Goal: Information Seeking & Learning: Find specific fact

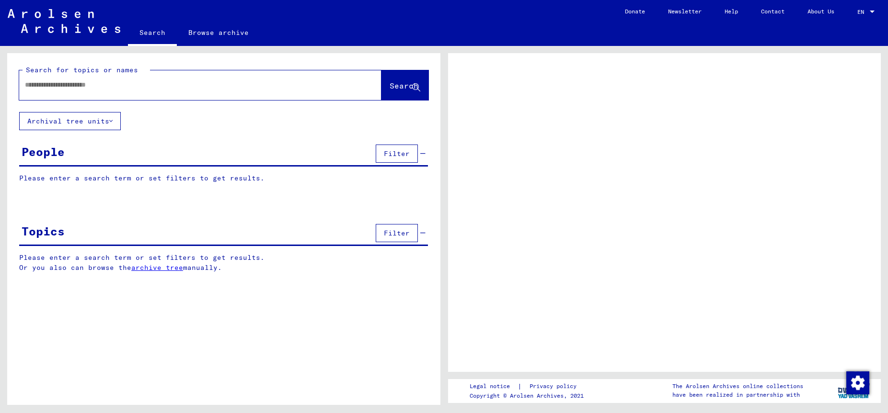
drag, startPoint x: 0, startPoint y: 0, endPoint x: 149, endPoint y: 82, distance: 169.6
click at [148, 81] on div at bounding box center [188, 85] width 339 height 22
click at [156, 85] on input "text" at bounding box center [191, 85] width 333 height 10
type input "*********"
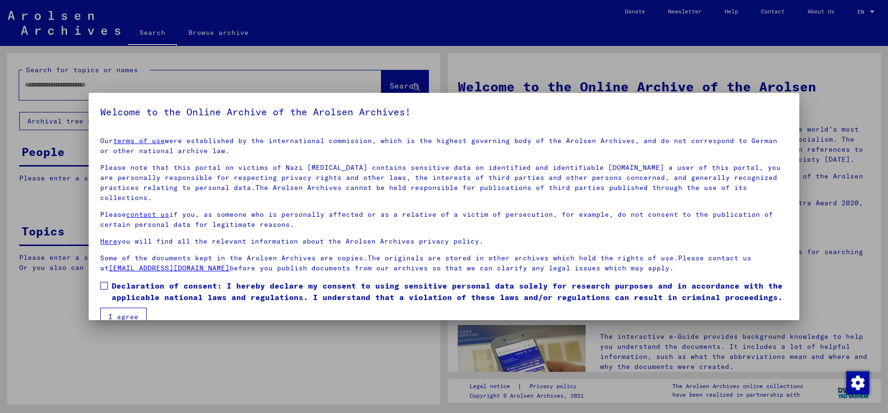
click at [106, 280] on label "Declaration of consent: I hereby declare my consent to using sensitive personal…" at bounding box center [443, 291] width 687 height 23
click at [121, 308] on button "I agree" at bounding box center [123, 317] width 46 height 18
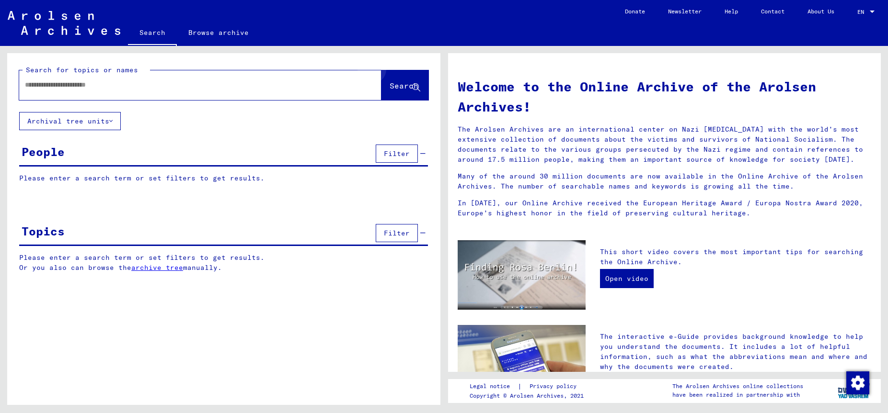
click at [411, 81] on button "Search" at bounding box center [404, 85] width 47 height 30
click at [389, 89] on span "Search" at bounding box center [403, 86] width 29 height 10
click at [152, 84] on input "text" at bounding box center [189, 85] width 328 height 10
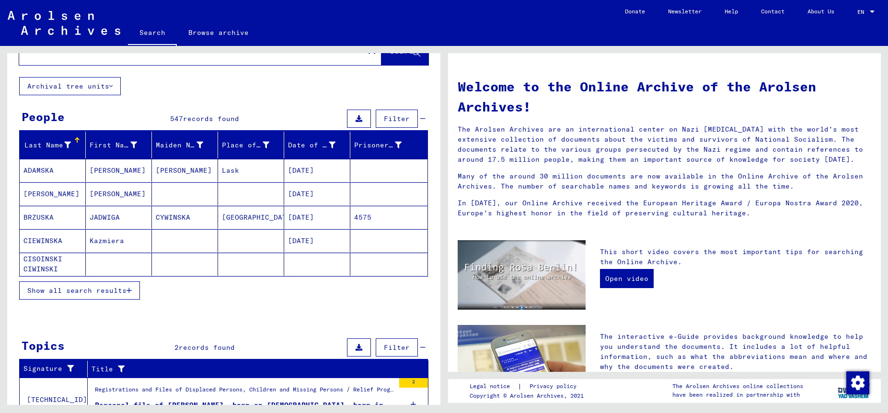
scroll to position [21, 0]
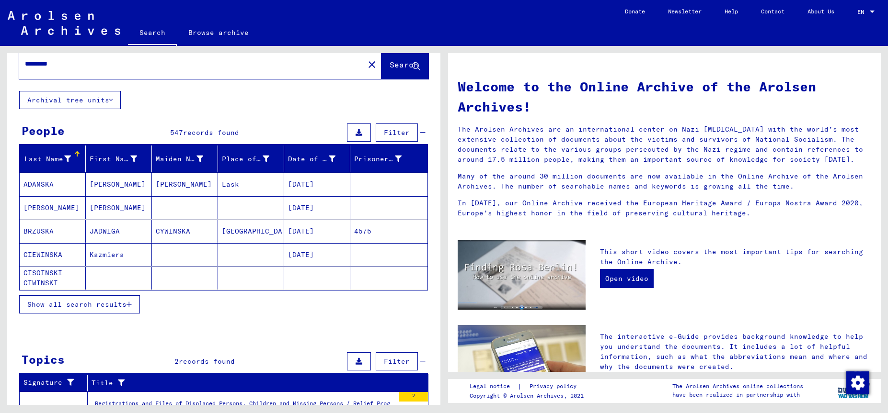
click at [86, 299] on button "Show all search results" at bounding box center [79, 305] width 121 height 18
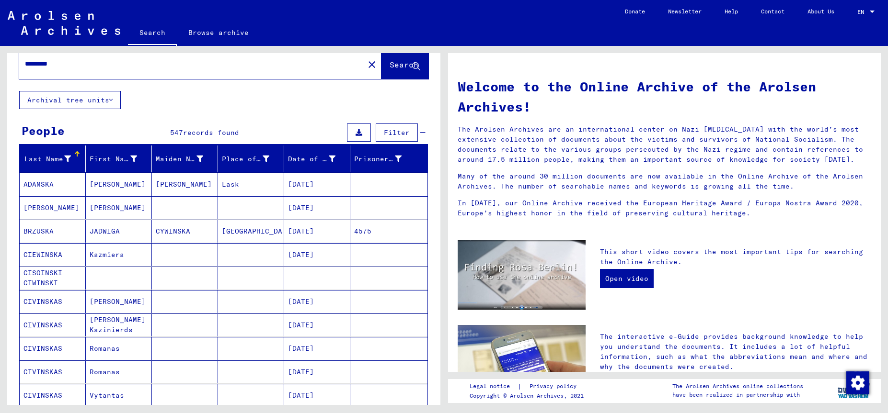
click at [63, 298] on mat-cell "CIVINSKAS" at bounding box center [53, 301] width 66 height 23
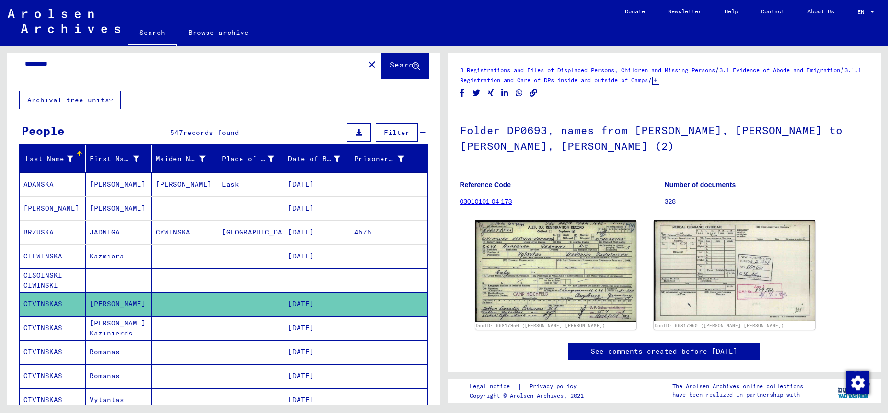
click at [38, 330] on mat-cell "CIVINSKAS" at bounding box center [53, 328] width 66 height 23
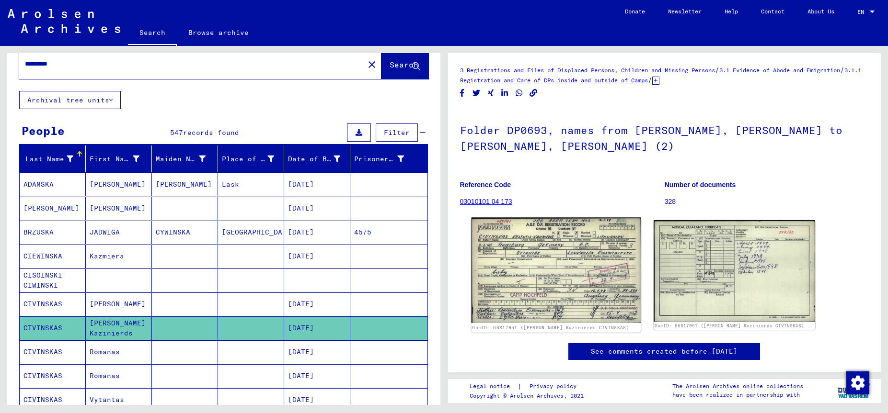
click at [552, 278] on img at bounding box center [556, 270] width 170 height 105
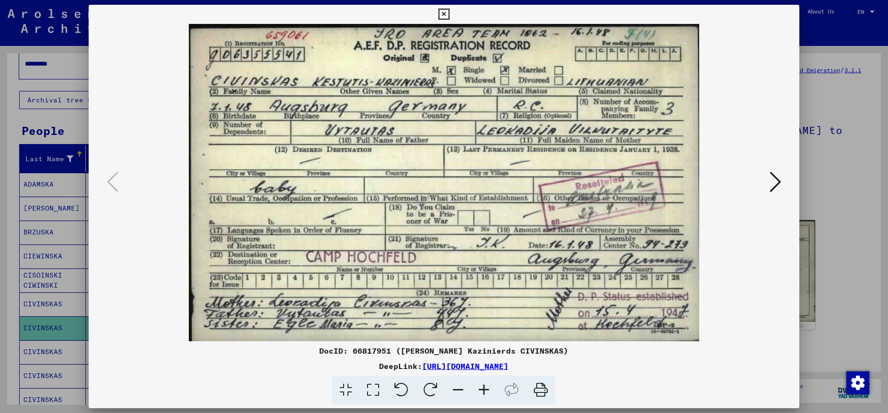
click at [777, 174] on icon at bounding box center [774, 182] width 11 height 23
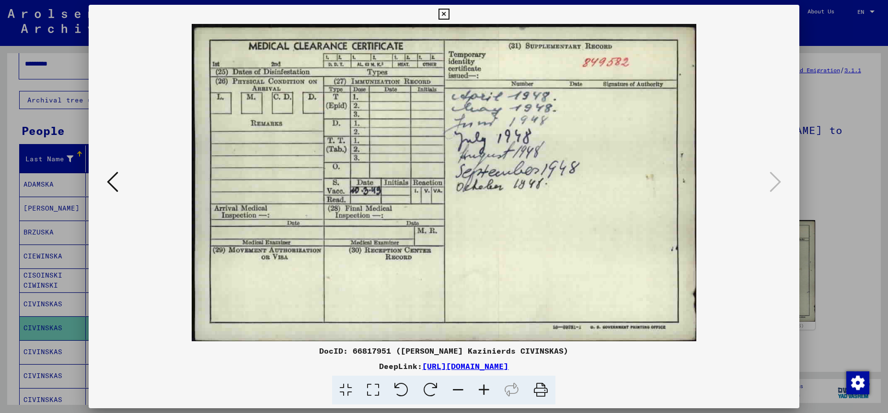
click at [449, 12] on icon at bounding box center [443, 14] width 11 height 11
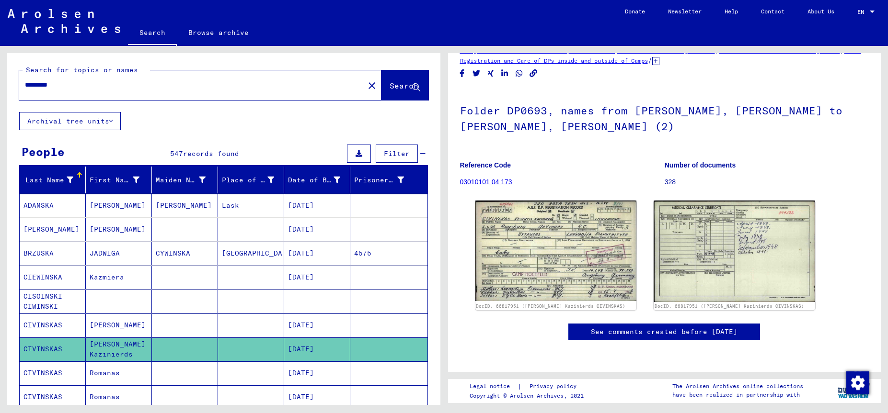
drag, startPoint x: 83, startPoint y: 85, endPoint x: -12, endPoint y: 92, distance: 95.6
click at [25, 90] on input "*********" at bounding box center [191, 85] width 333 height 10
type input "*********"
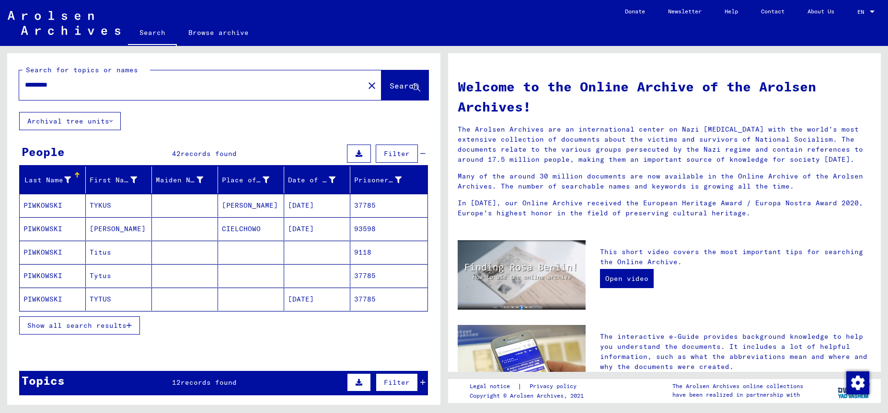
click at [61, 330] on span "Show all search results" at bounding box center [76, 325] width 99 height 9
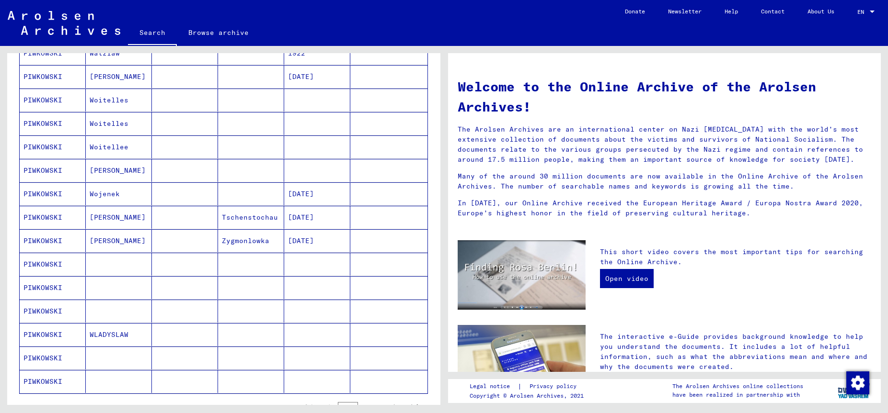
scroll to position [466, 0]
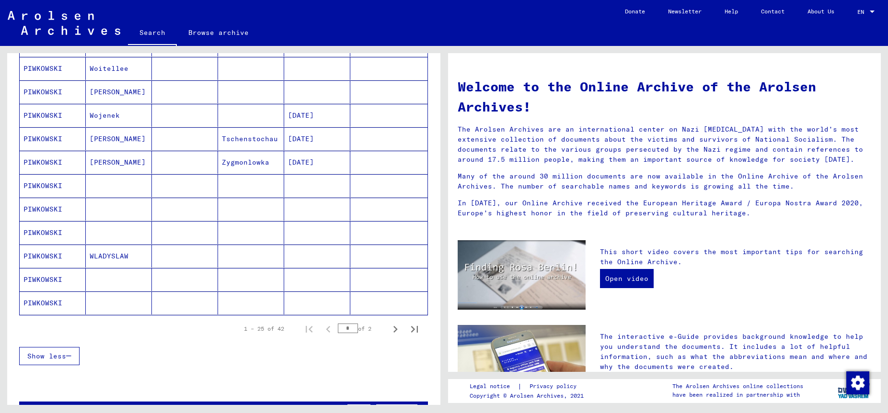
click at [96, 256] on mat-cell "WLADYSLAW" at bounding box center [119, 256] width 66 height 23
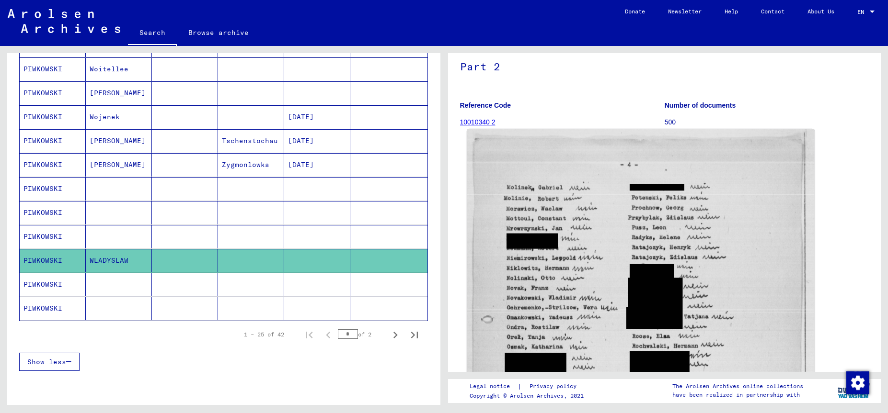
scroll to position [52, 0]
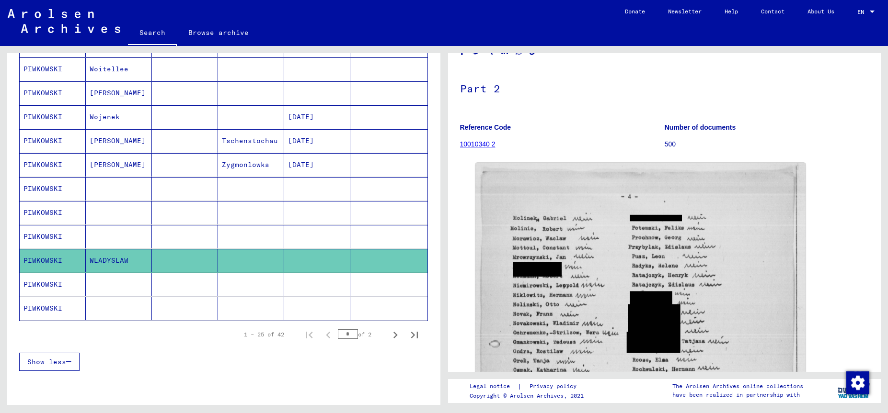
click at [37, 171] on mat-cell "PIWKOWSKI" at bounding box center [53, 164] width 66 height 23
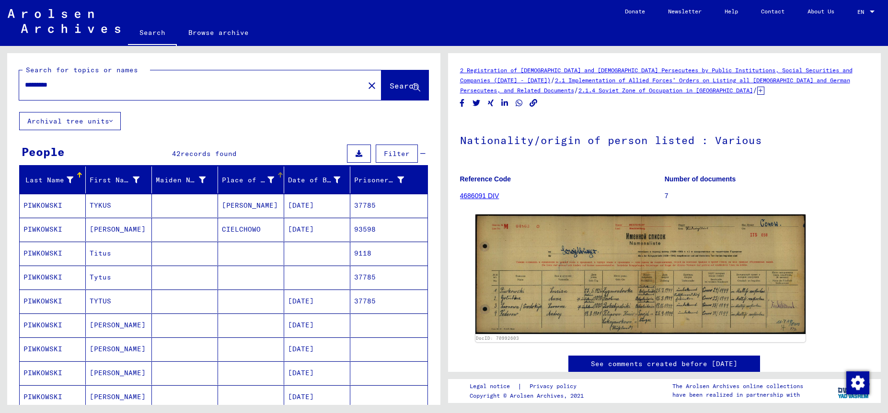
click at [251, 183] on div "Place of Birth" at bounding box center [248, 180] width 52 height 10
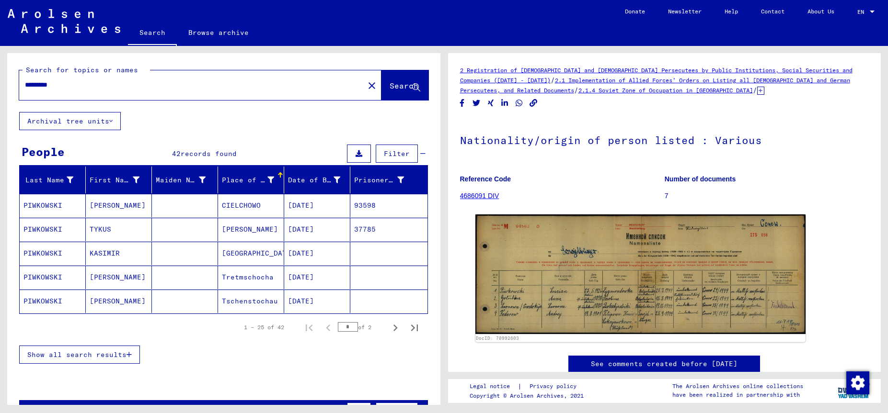
click at [258, 183] on div "Place of Birth" at bounding box center [248, 180] width 52 height 10
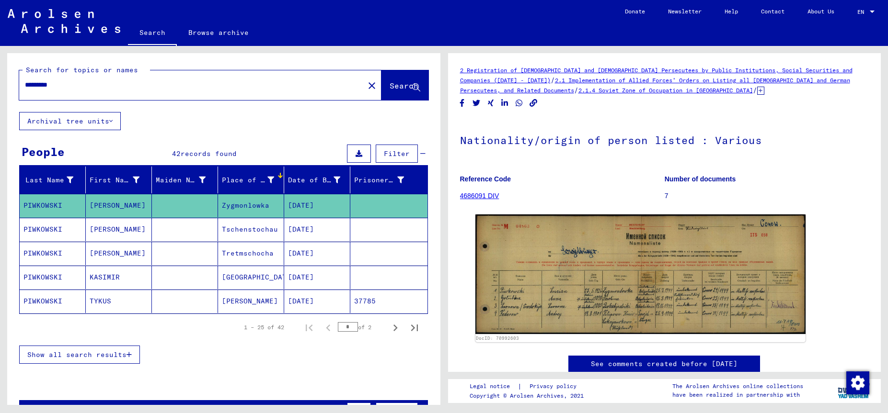
click at [243, 375] on div "Last Name First Name Maiden Name Place of Birth Date of Birth Prisoner # [PERSO…" at bounding box center [223, 272] width 433 height 210
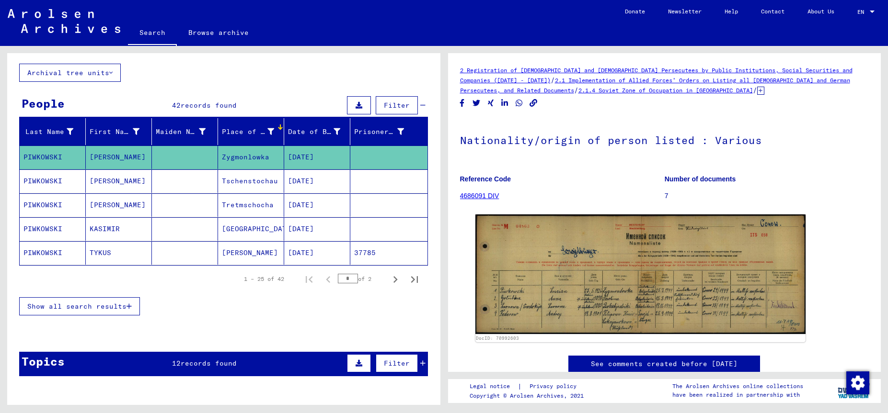
scroll to position [103, 0]
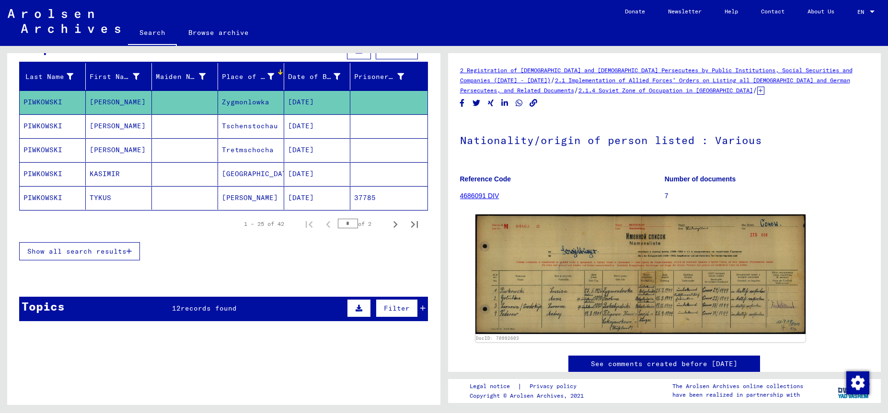
click at [108, 251] on span "Show all search results" at bounding box center [76, 251] width 99 height 9
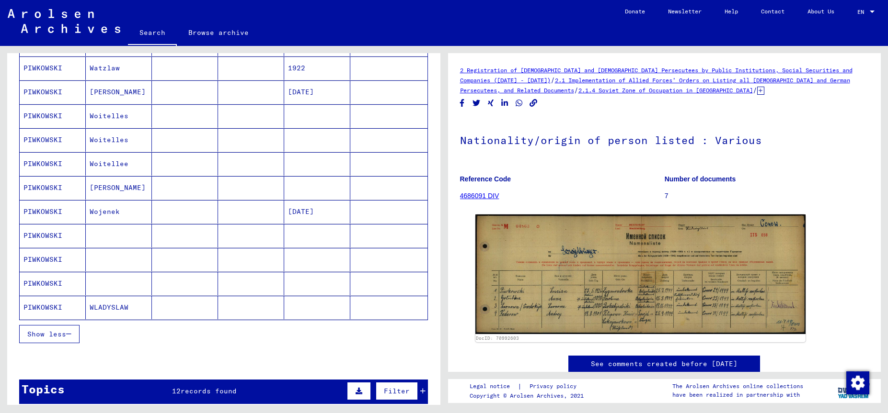
scroll to position [420, 0]
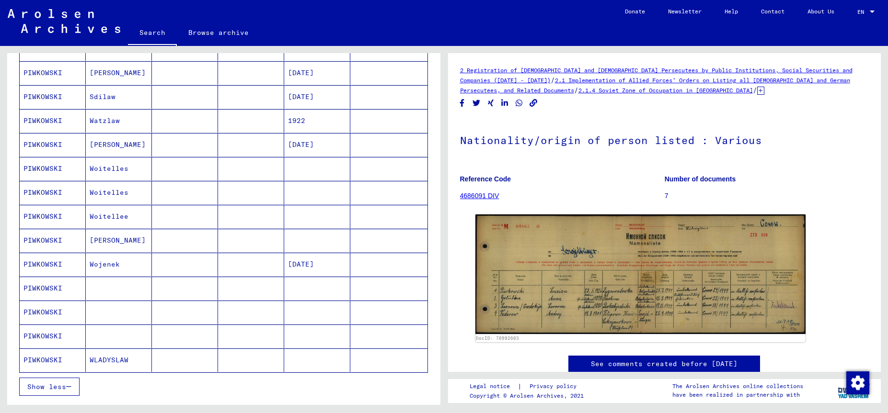
click at [315, 264] on mat-cell "[DATE]" at bounding box center [317, 264] width 66 height 23
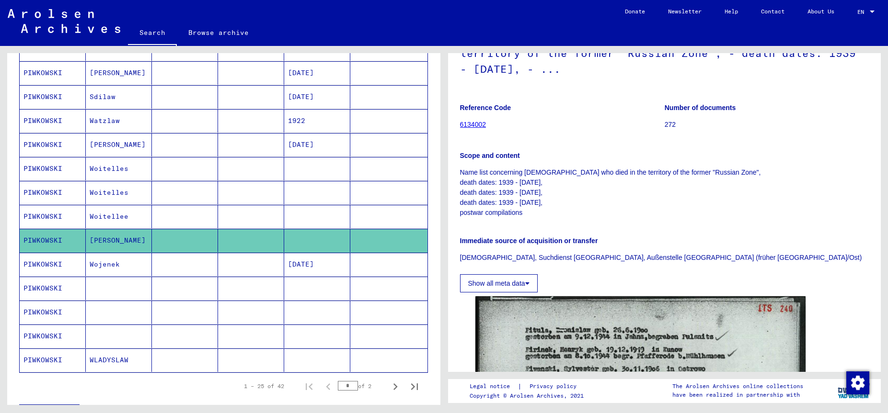
scroll to position [103, 0]
click at [107, 211] on mat-cell "Woitellee" at bounding box center [119, 216] width 66 height 23
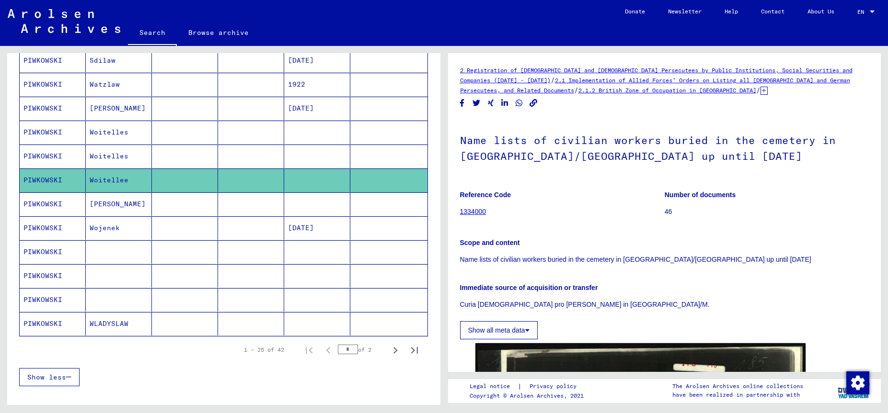
scroll to position [472, 0]
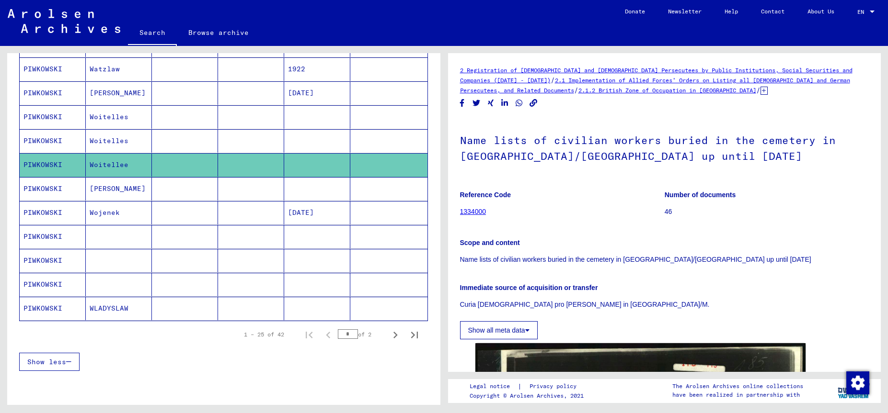
click at [46, 232] on mat-cell "PIWKOWSKI" at bounding box center [53, 236] width 66 height 23
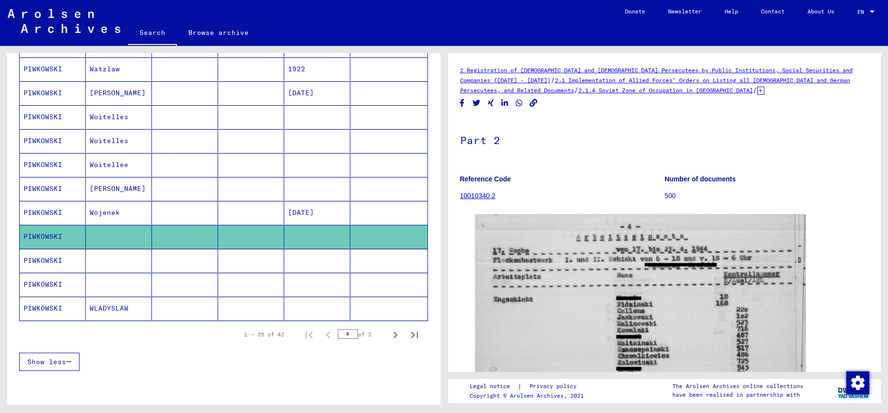
click at [130, 188] on mat-cell "[PERSON_NAME]" at bounding box center [119, 188] width 66 height 23
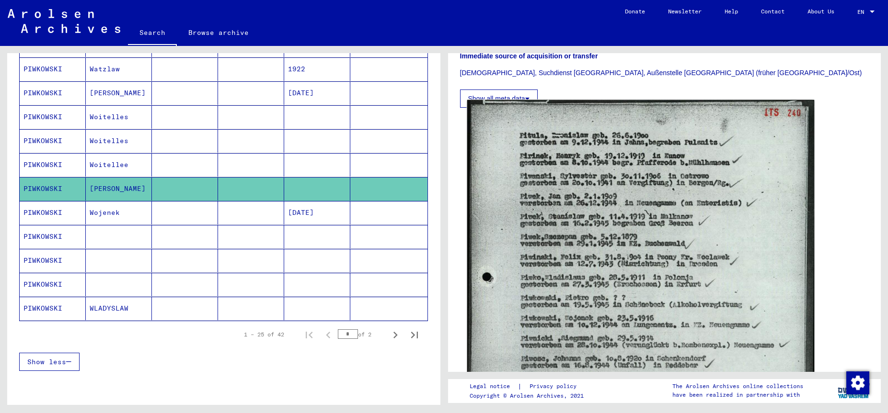
scroll to position [310, 0]
